Goal: Information Seeking & Learning: Learn about a topic

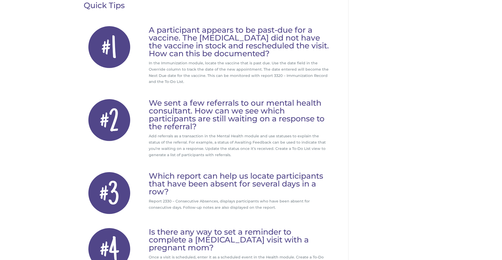
scroll to position [84, 0]
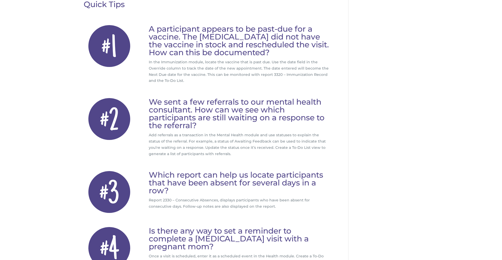
click at [230, 86] on div "#1 A participant appears to be past-due for a vaccine. The pediatrician did not…" at bounding box center [207, 54] width 246 height 73
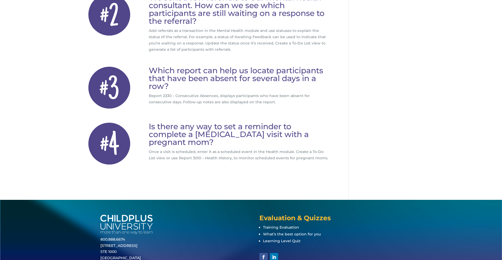
scroll to position [188, 0]
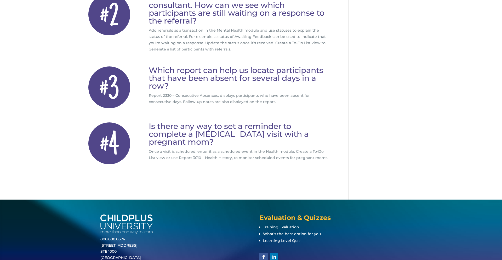
drag, startPoint x: 152, startPoint y: 69, endPoint x: 251, endPoint y: 102, distance: 104.2
click at [251, 102] on div "Which report can help us locate participants that have been absent for several …" at bounding box center [239, 85] width 181 height 39
copy div "Which report can help us locate participants that have been absent for several …"
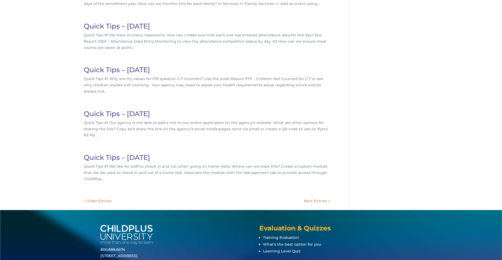
scroll to position [125, 0]
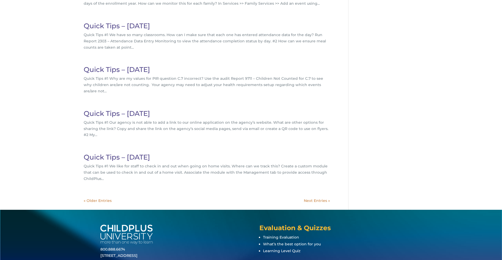
click at [103, 198] on link "« Older Entries" at bounding box center [98, 200] width 28 height 5
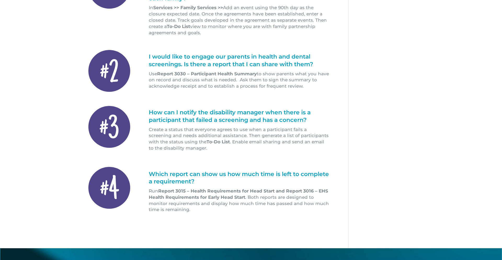
scroll to position [167, 0]
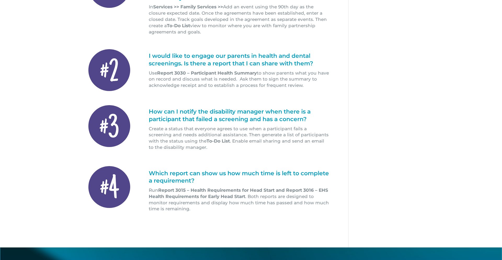
click at [219, 73] on strong "Report 3030 – Participant Health Summary" at bounding box center [207, 72] width 100 height 5
click at [149, 56] on h1 "I would like to engage our parents in health and dental screenings. Is there a …" at bounding box center [239, 61] width 181 height 18
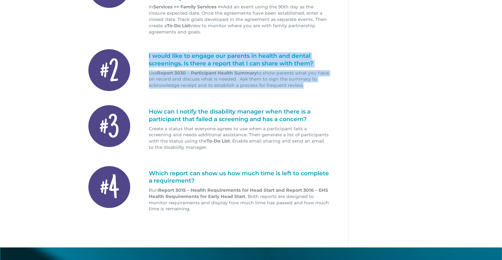
drag, startPoint x: 149, startPoint y: 56, endPoint x: 300, endPoint y: 86, distance: 154.5
click at [301, 86] on div "I would like to engage our parents in health and dental screenings. Is there a …" at bounding box center [239, 70] width 181 height 36
copy div "I would like to engage our parents in health and dental screenings. Is there a …"
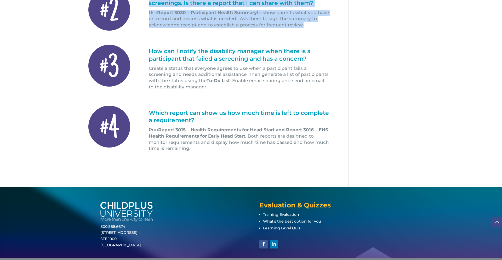
scroll to position [230, 0]
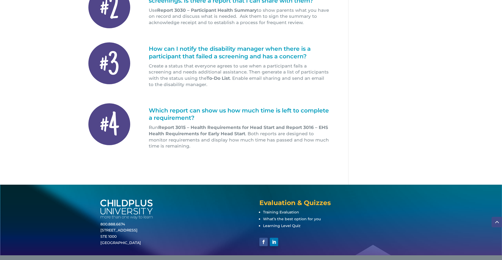
click at [150, 111] on h1 "Which report can show us how much time is left to complete a requirement?" at bounding box center [239, 116] width 181 height 18
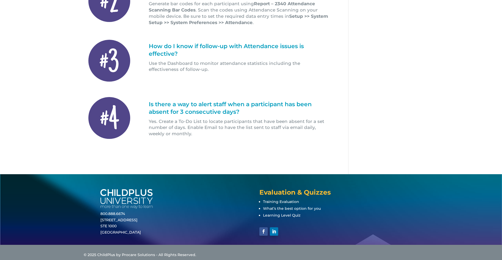
scroll to position [214, 0]
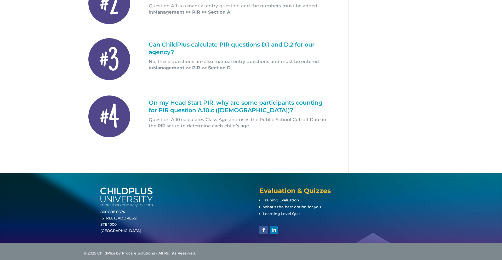
scroll to position [209, 0]
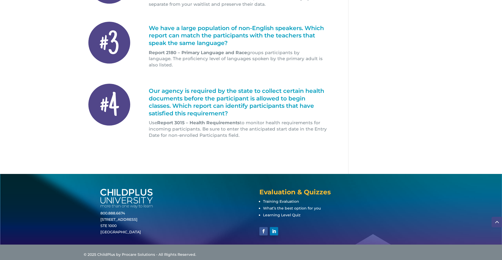
scroll to position [230, 0]
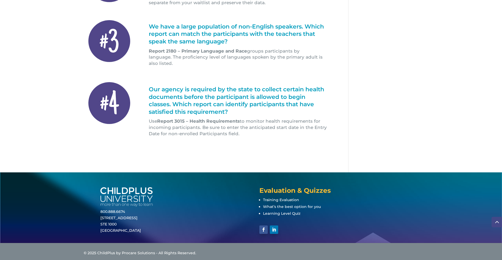
drag, startPoint x: 148, startPoint y: 33, endPoint x: 163, endPoint y: 71, distance: 39.9
click at [163, 67] on div "We have a large population of non-English speakers. Which report can match the …" at bounding box center [239, 45] width 181 height 44
copy div "We have a large population of non-English speakers. Which report can match the …"
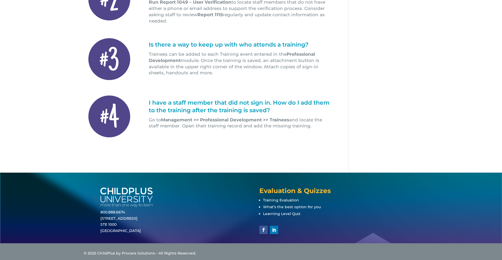
scroll to position [214, 0]
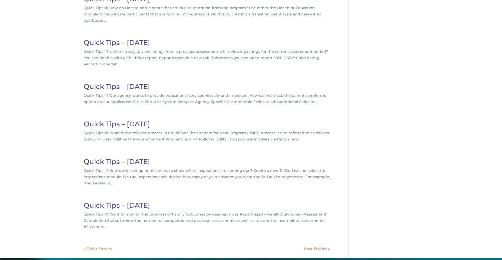
scroll to position [154, 0]
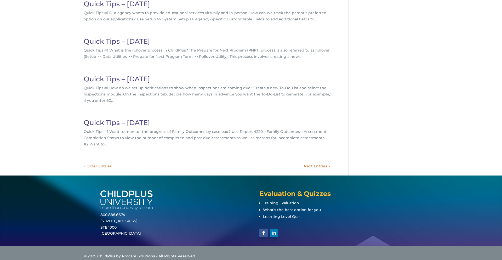
click at [106, 164] on link "« Older Entries" at bounding box center [98, 166] width 28 height 5
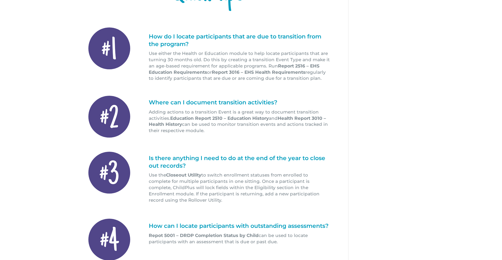
scroll to position [104, 0]
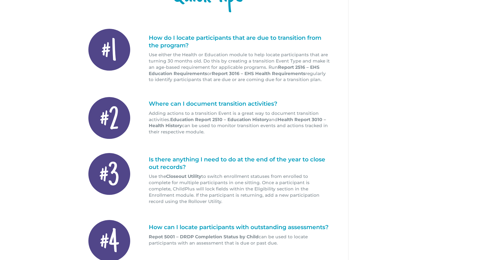
drag, startPoint x: 318, startPoint y: 80, endPoint x: 149, endPoint y: 37, distance: 174.2
click at [149, 37] on div "How do I locate participants that are due to transition from the program? Use e…" at bounding box center [239, 58] width 181 height 49
copy div "How do I locate participants that are due to transition from the program? Use e…"
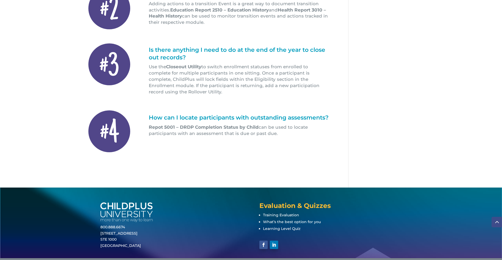
scroll to position [212, 0]
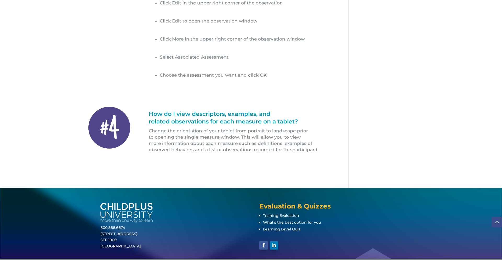
scroll to position [313, 0]
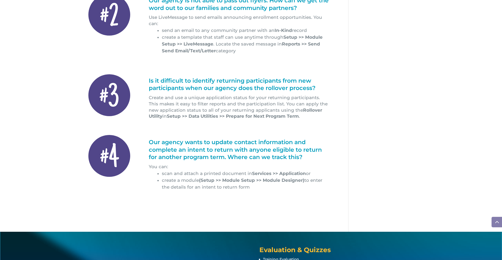
scroll to position [265, 0]
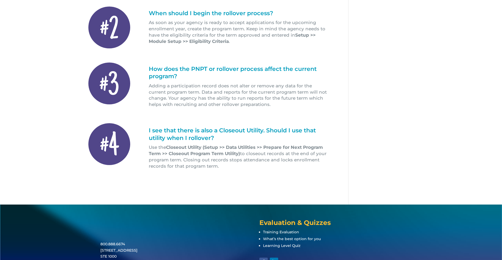
scroll to position [188, 0]
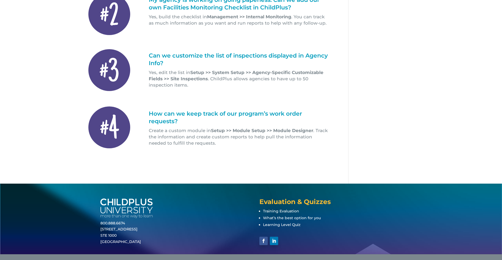
scroll to position [209, 0]
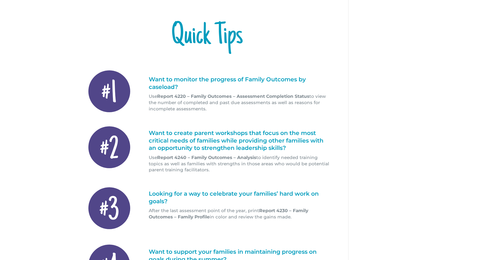
scroll to position [63, 0]
drag, startPoint x: 150, startPoint y: 79, endPoint x: 207, endPoint y: 109, distance: 64.7
click at [207, 109] on div "Want to monitor the progress of Family Outcomes by caseload? Use Report 4220 – …" at bounding box center [239, 94] width 181 height 36
copy div "Want to monitor the progress of Family Outcomes by caseload? Use Report 4220 – …"
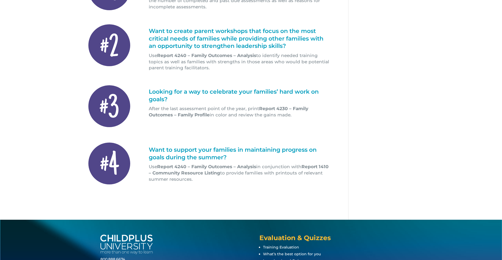
scroll to position [167, 0]
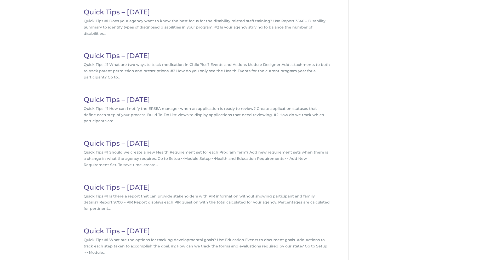
scroll to position [172, 0]
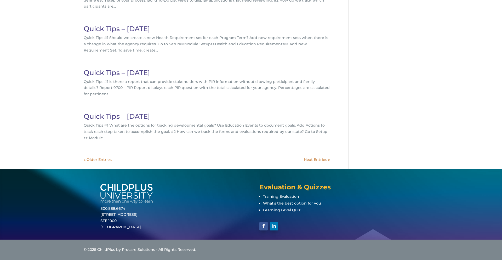
click at [100, 161] on link "« Older Entries" at bounding box center [98, 159] width 28 height 5
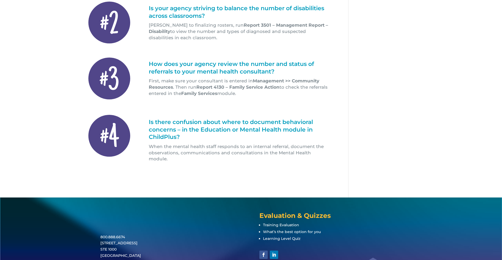
scroll to position [188, 0]
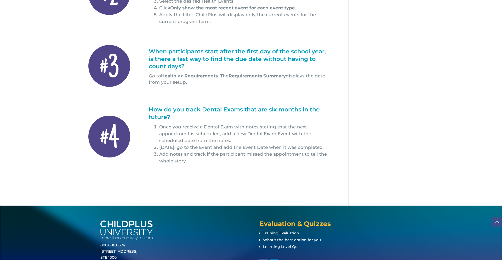
scroll to position [230, 0]
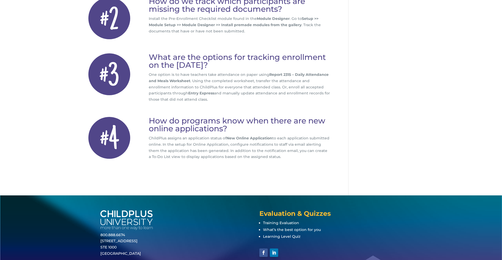
scroll to position [194, 0]
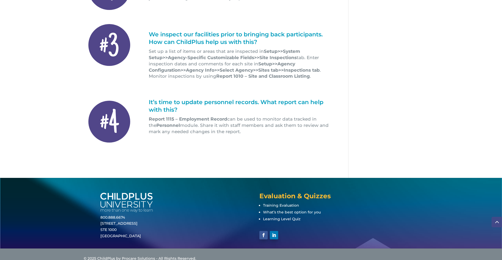
scroll to position [230, 0]
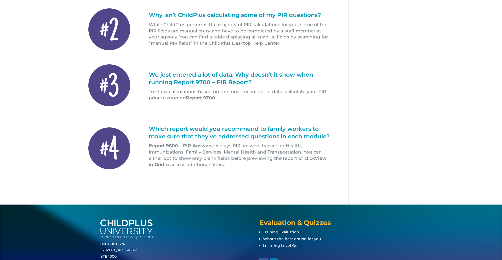
scroll to position [188, 0]
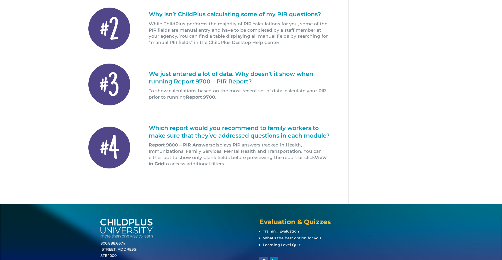
drag, startPoint x: 221, startPoint y: 171, endPoint x: 150, endPoint y: 129, distance: 82.6
click at [150, 129] on div "Which report would you recommend to family workers to make sure that they’ve ad…" at bounding box center [239, 145] width 181 height 42
copy div "Which report would you recommend to family workers to make sure that they’ve ad…"
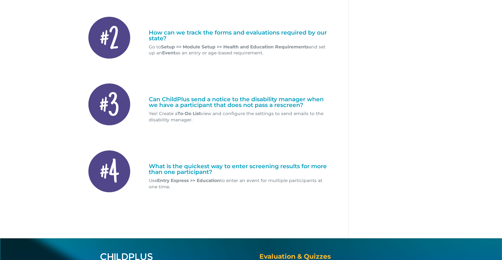
scroll to position [188, 0]
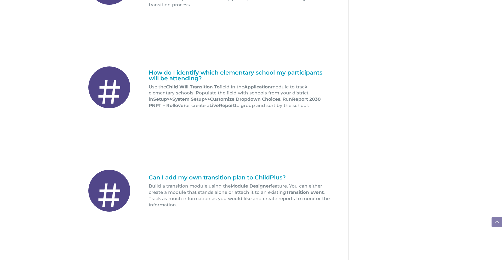
scroll to position [361, 0]
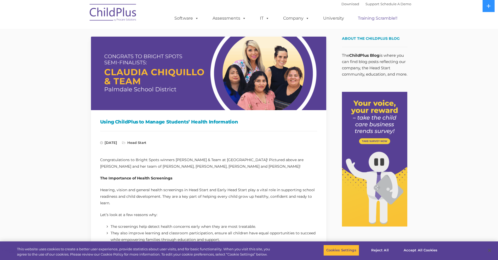
click at [387, 19] on link "Training Scramble!!" at bounding box center [377, 18] width 50 height 10
click at [333, 19] on link "University" at bounding box center [333, 18] width 31 height 10
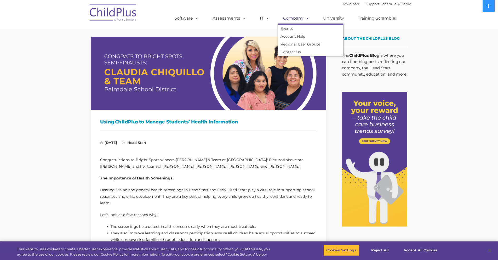
click at [298, 18] on link "Company" at bounding box center [296, 18] width 37 height 10
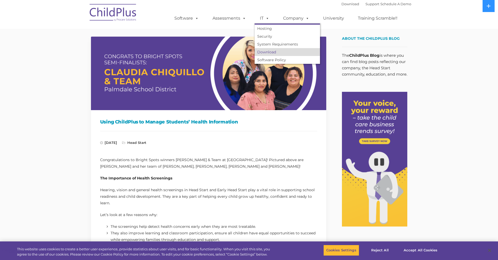
click at [261, 53] on link "Download" at bounding box center [286, 52] width 65 height 8
